Goal: Transaction & Acquisition: Subscribe to service/newsletter

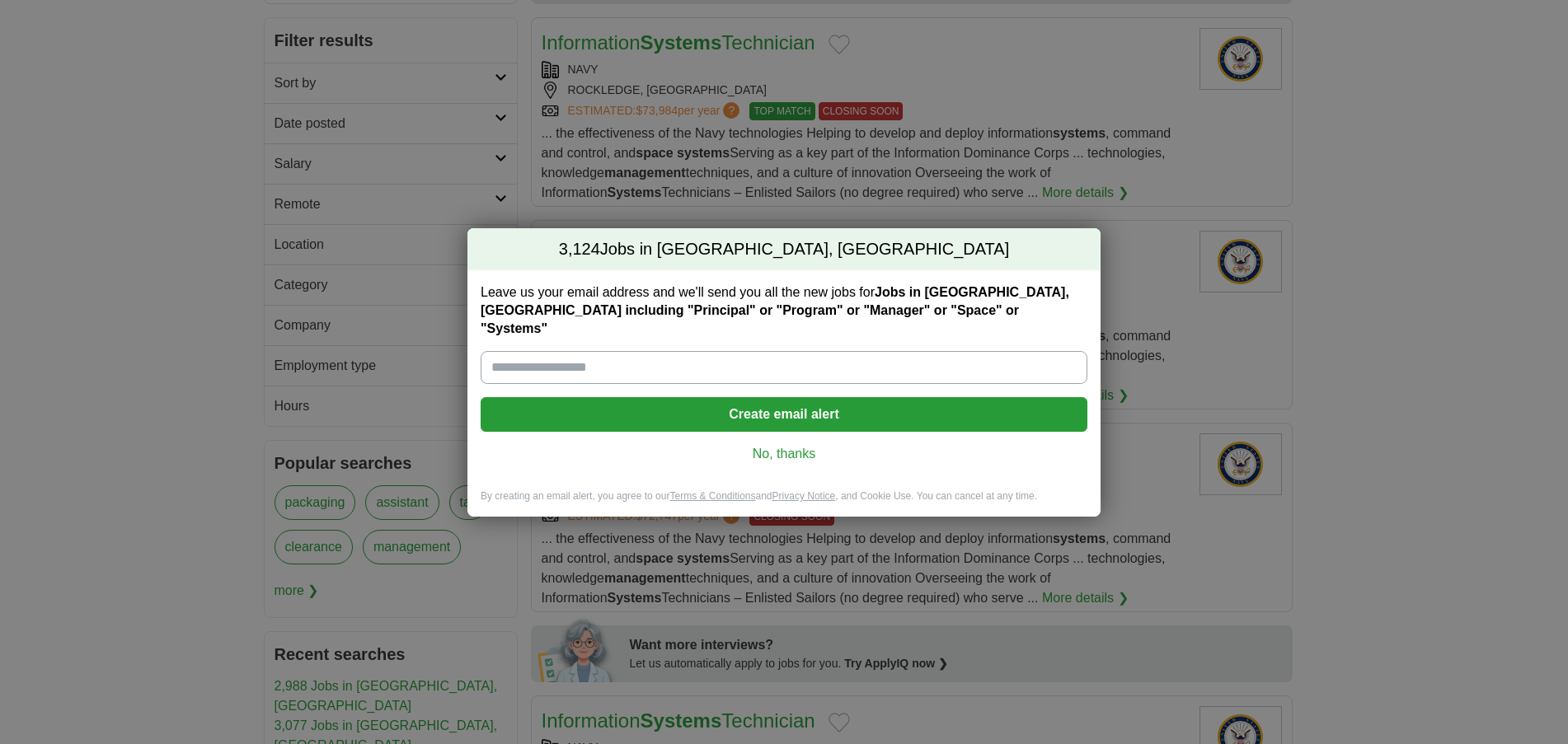
click at [734, 357] on input "Leave us your email address and we'll send you all the new jobs for Jobs in [GE…" at bounding box center [784, 367] width 607 height 33
type input "**********"
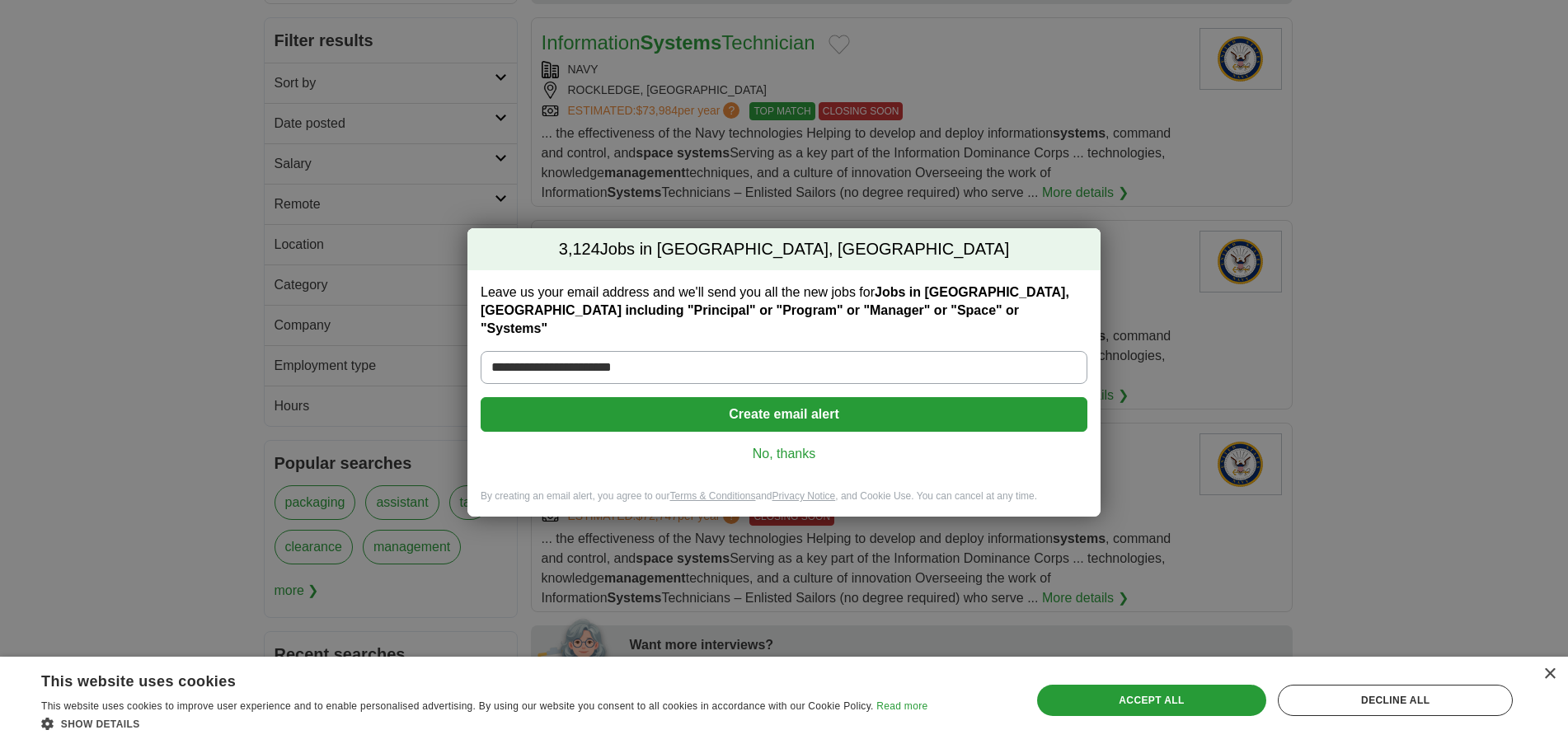
click at [734, 416] on button "Create email alert" at bounding box center [784, 415] width 607 height 35
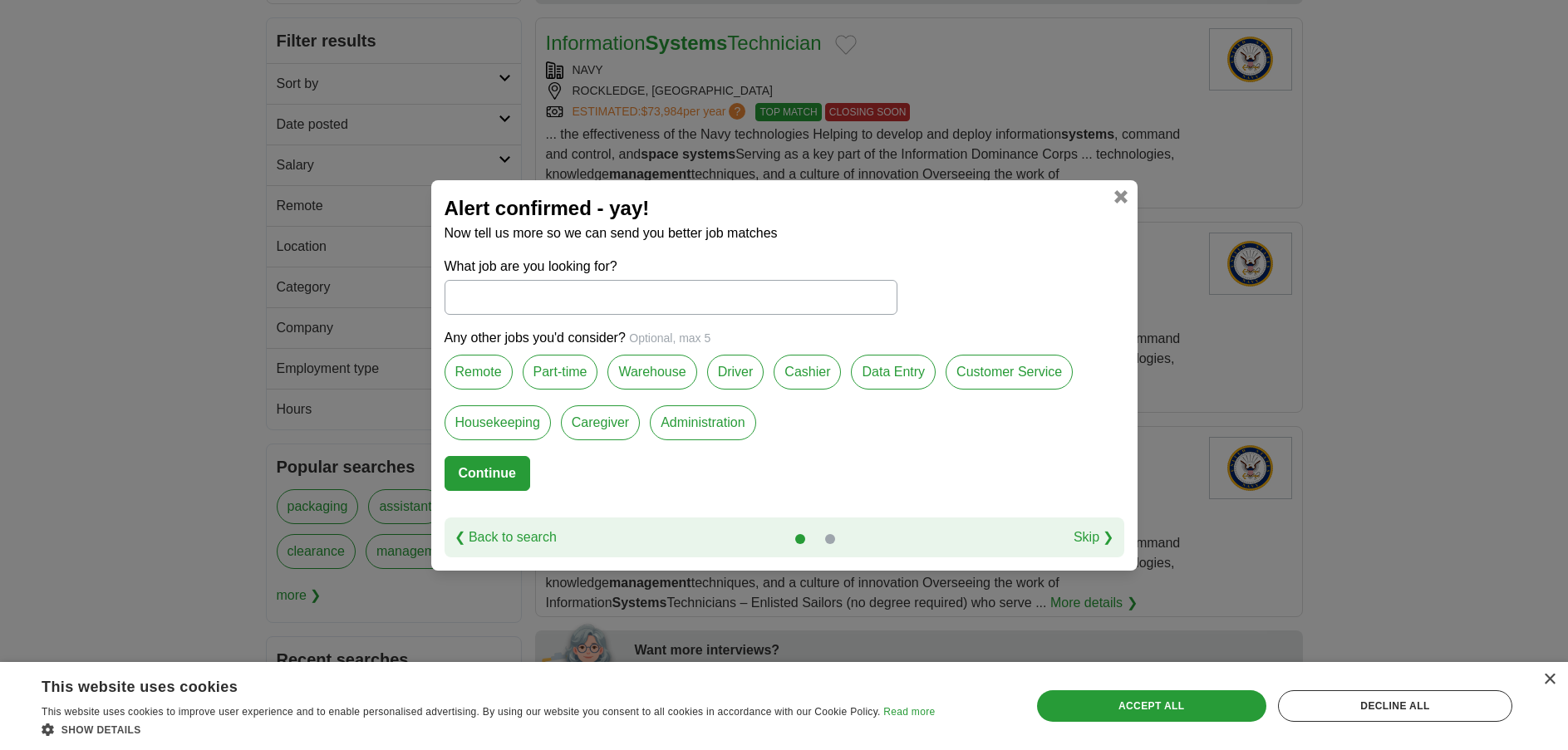
drag, startPoint x: 739, startPoint y: 419, endPoint x: 729, endPoint y: 472, distance: 53.9
click at [561, 456] on div "Housekeeping" at bounding box center [502, 431] width 116 height 51
click at [494, 548] on link "❮ Back to search" at bounding box center [505, 537] width 102 height 20
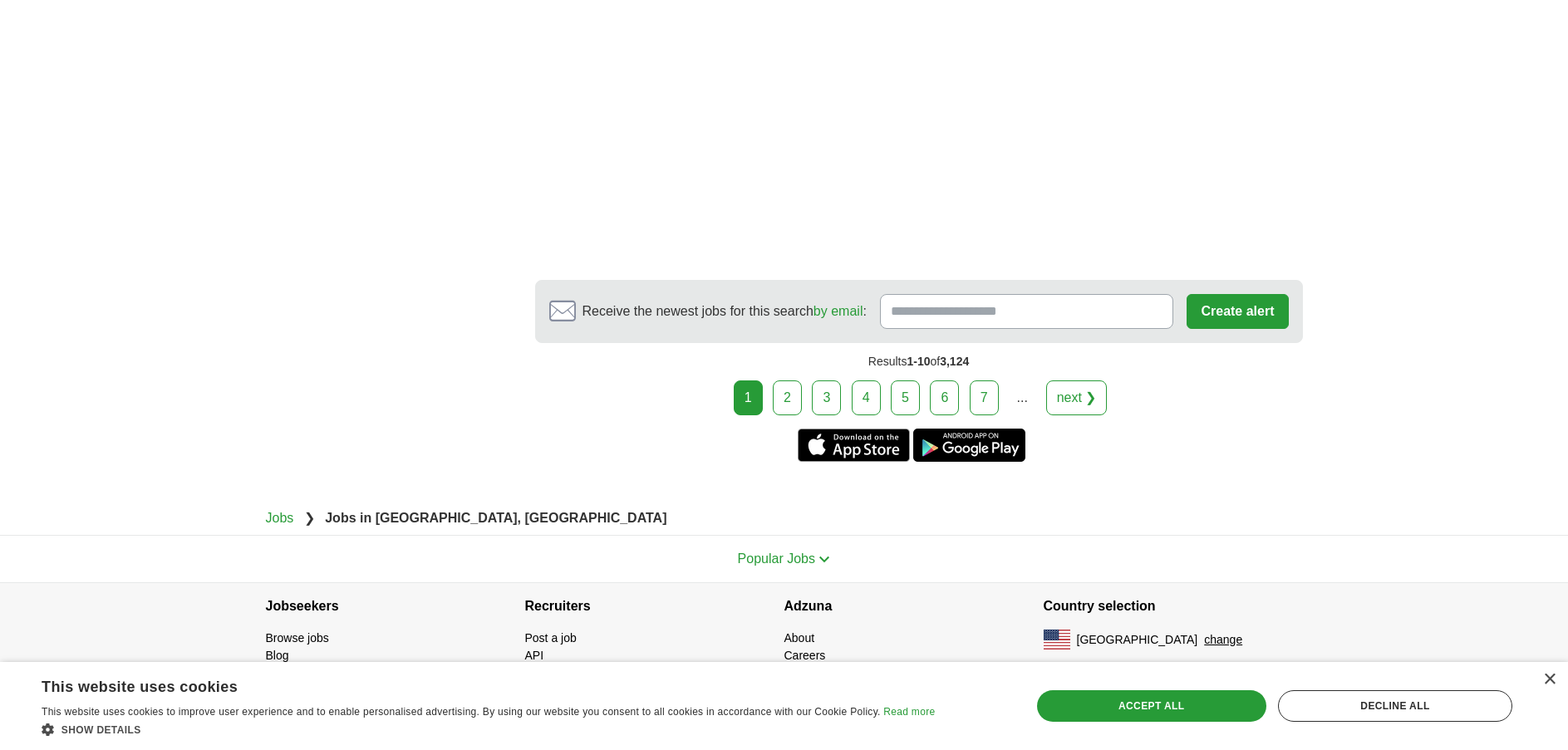
scroll to position [3822, 0]
click at [773, 416] on link "2" at bounding box center [787, 398] width 29 height 35
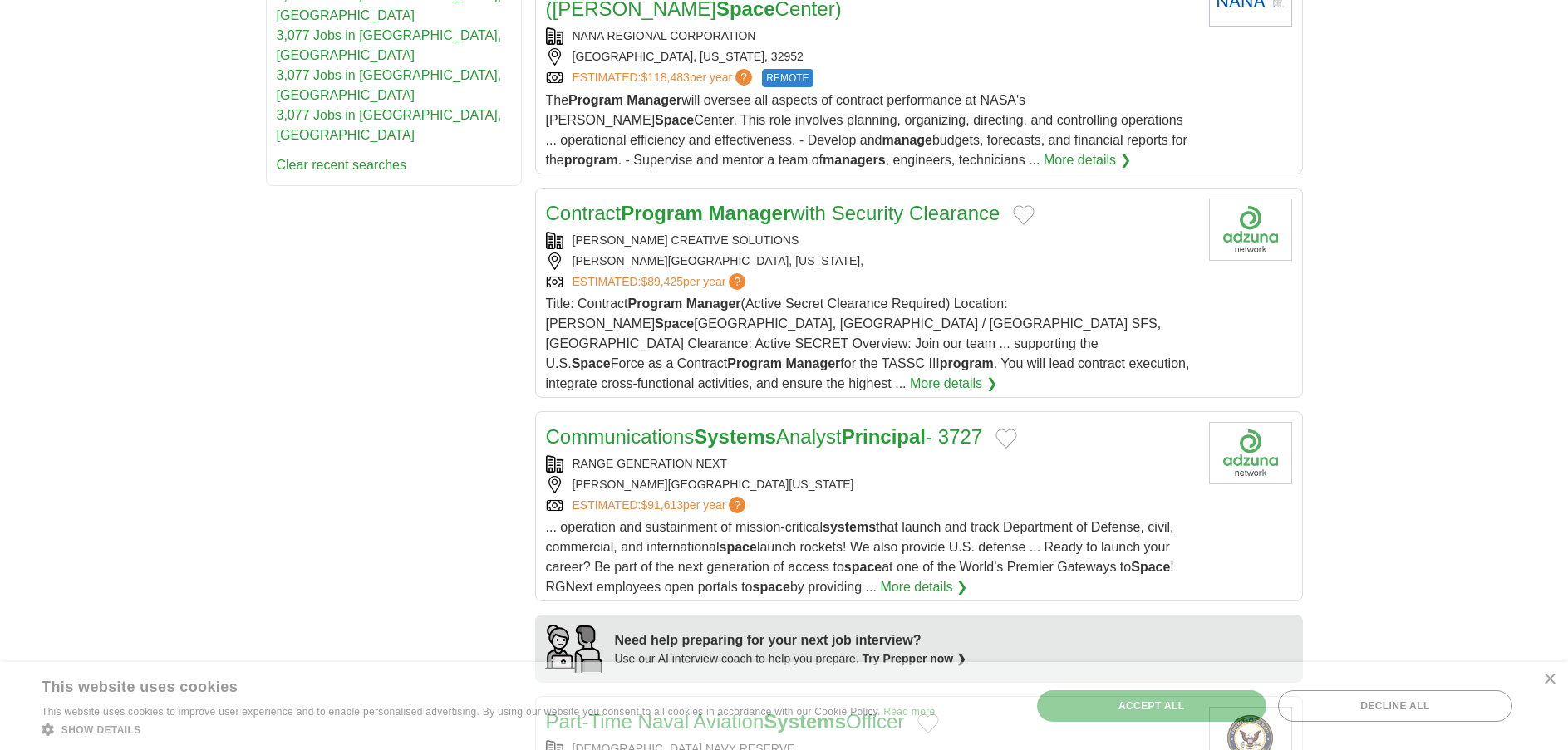
scroll to position [1080, 0]
